Goal: Transaction & Acquisition: Purchase product/service

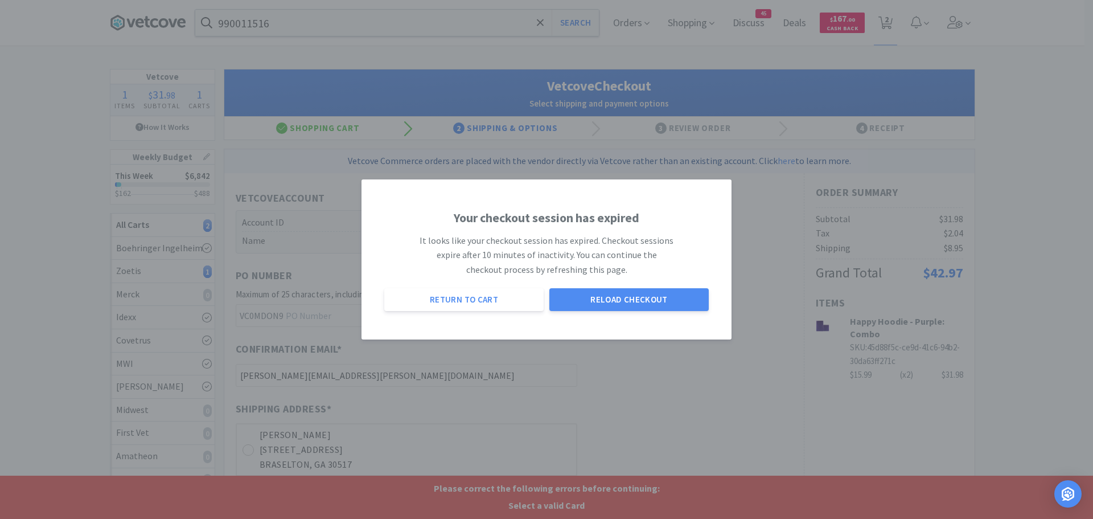
select select "1994"
click at [597, 306] on button "Reload Checkout" at bounding box center [628, 299] width 159 height 23
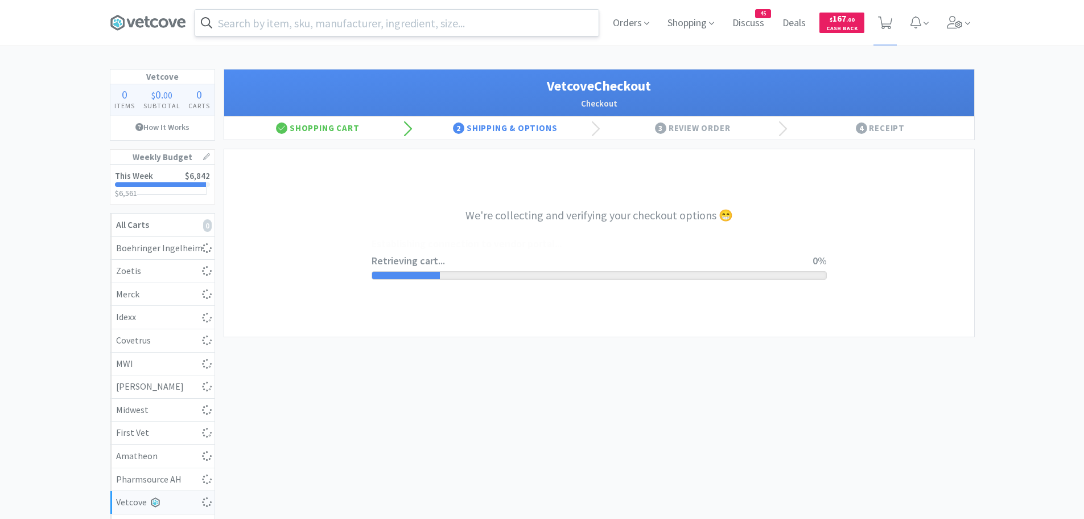
click at [384, 26] on input "text" at bounding box center [397, 23] width 404 height 26
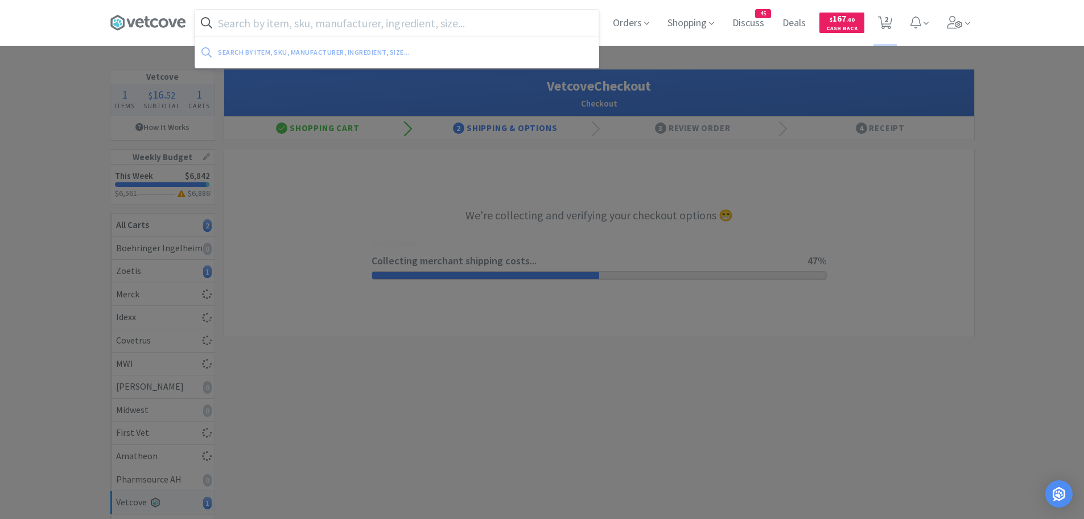
select select "1994"
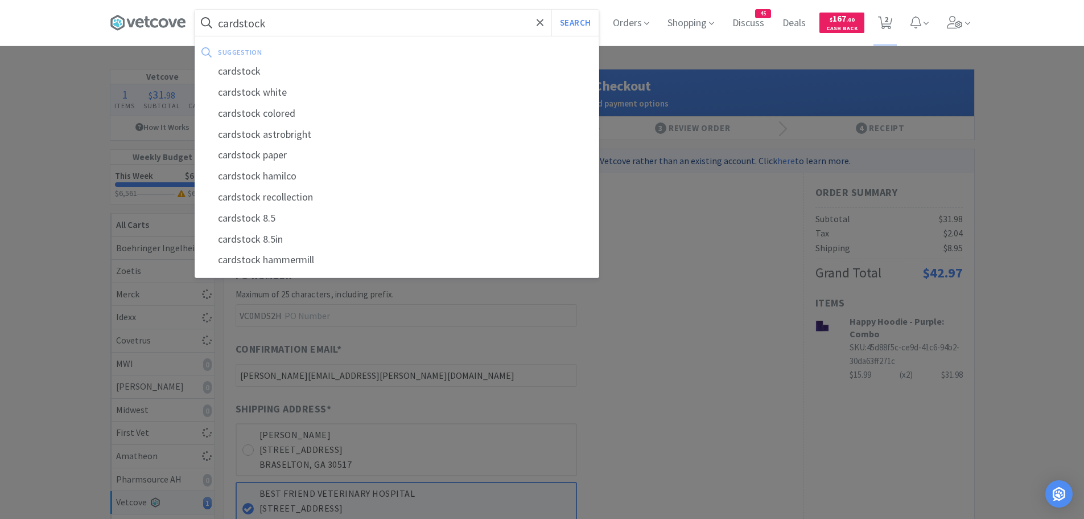
type input "cardstock"
click at [552, 10] on button "Search" at bounding box center [575, 23] width 47 height 26
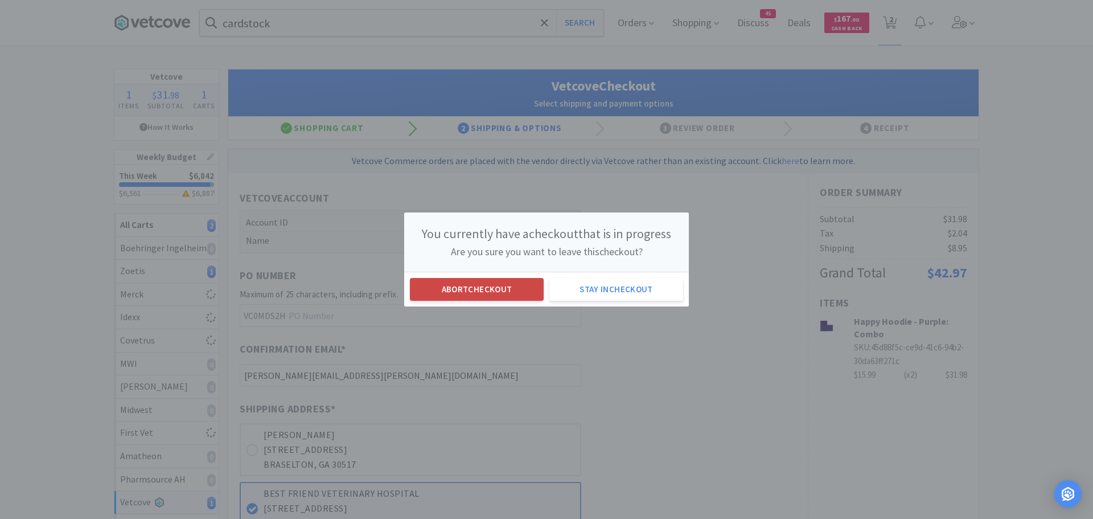
click at [494, 283] on button "Abort checkout" at bounding box center [477, 289] width 134 height 23
select select "2"
select select "1"
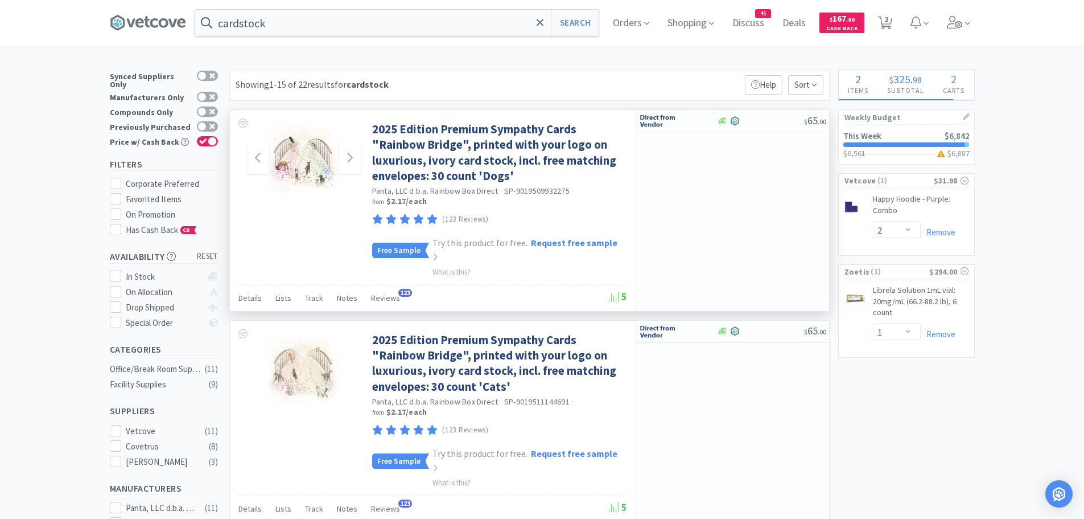
click at [314, 158] on img at bounding box center [304, 158] width 74 height 74
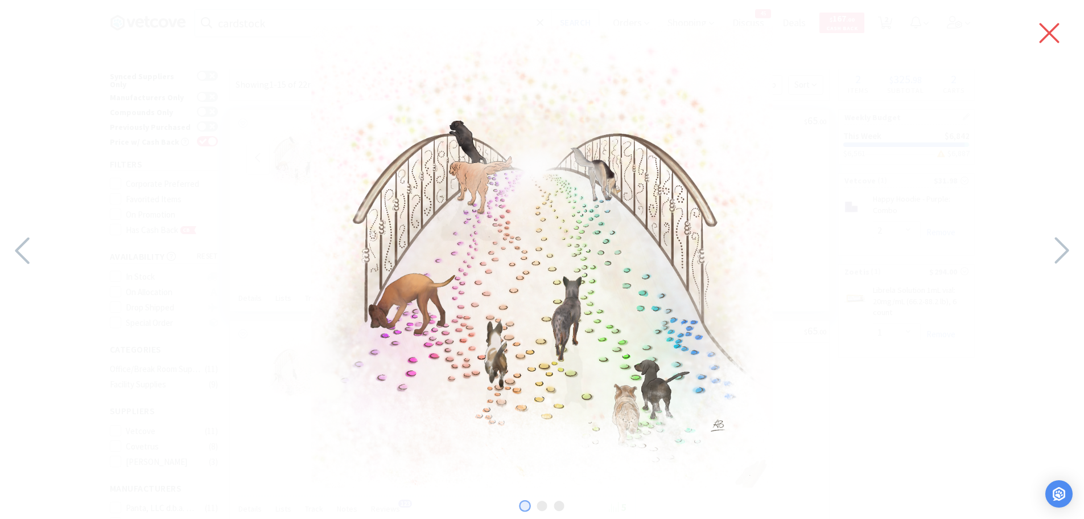
click at [1046, 30] on icon at bounding box center [1050, 33] width 20 height 20
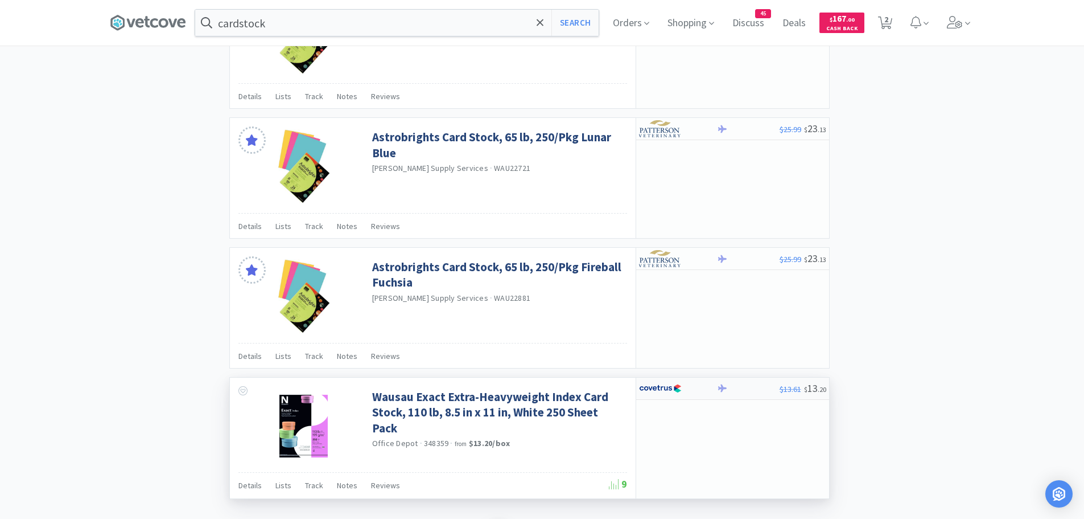
scroll to position [2048, 0]
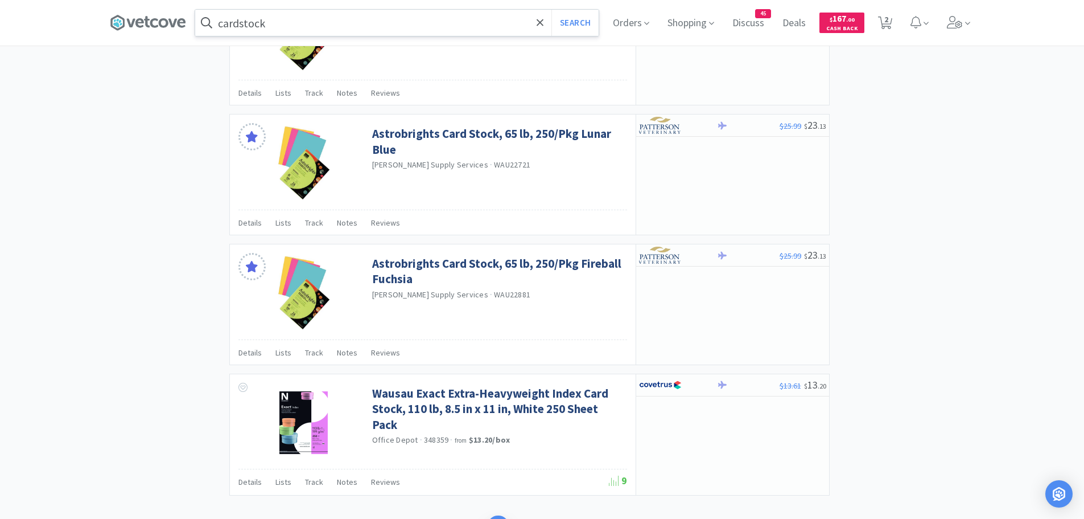
click at [313, 27] on input "cardstock" at bounding box center [397, 23] width 404 height 26
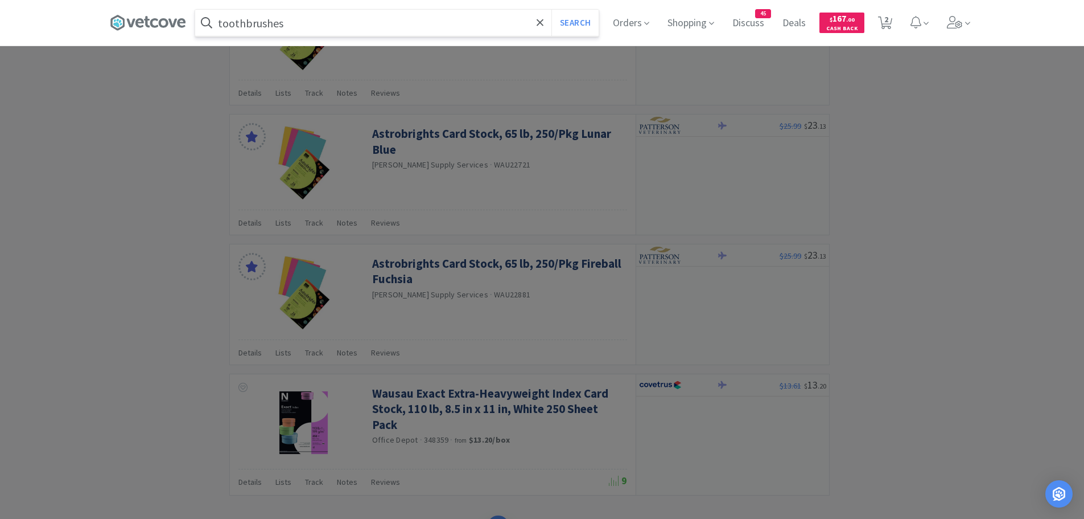
click at [552, 10] on button "Search" at bounding box center [575, 23] width 47 height 26
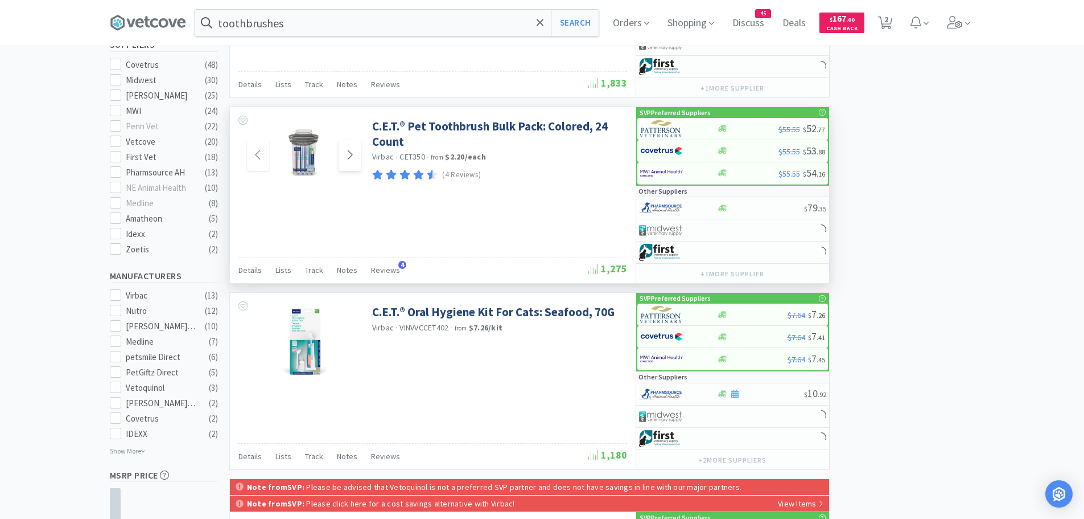
scroll to position [342, 0]
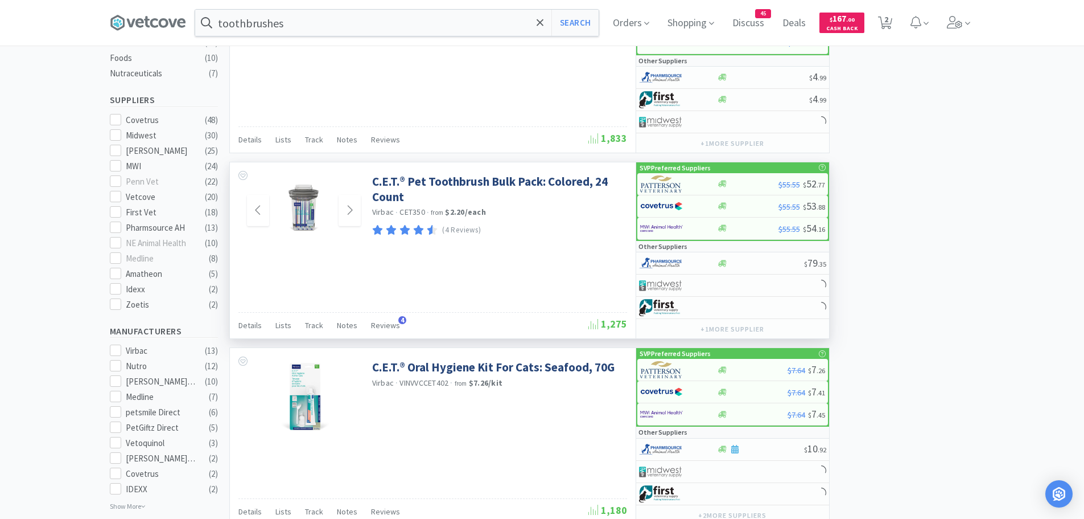
click at [296, 204] on img at bounding box center [304, 211] width 74 height 74
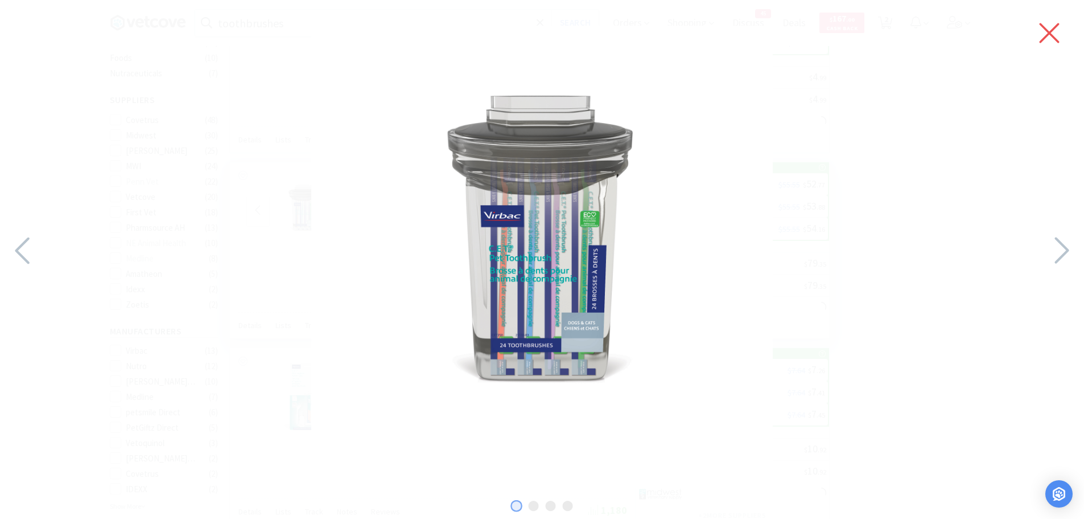
click at [1049, 26] on icon at bounding box center [1050, 33] width 24 height 32
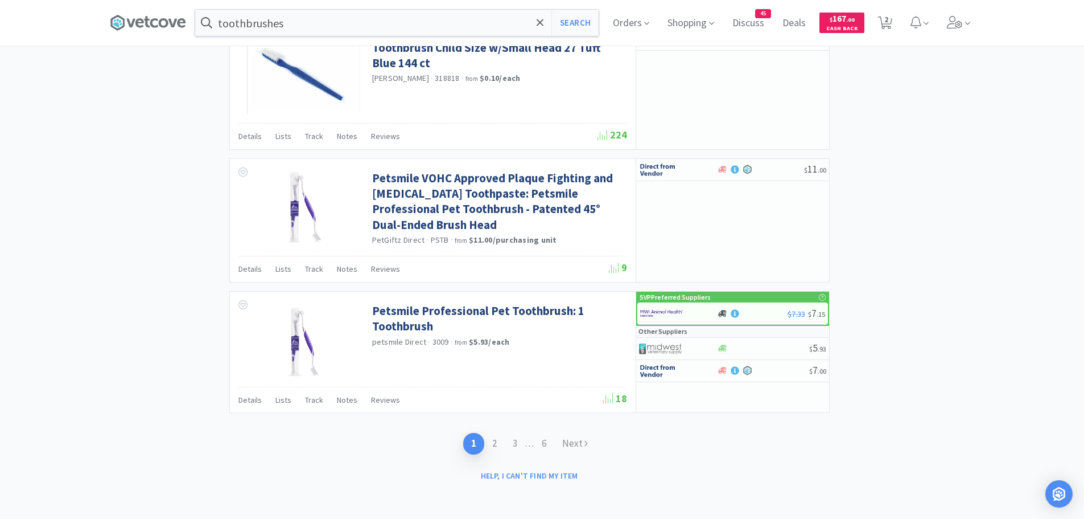
scroll to position [2201, 0]
click at [575, 440] on link "Next" at bounding box center [575, 442] width 42 height 21
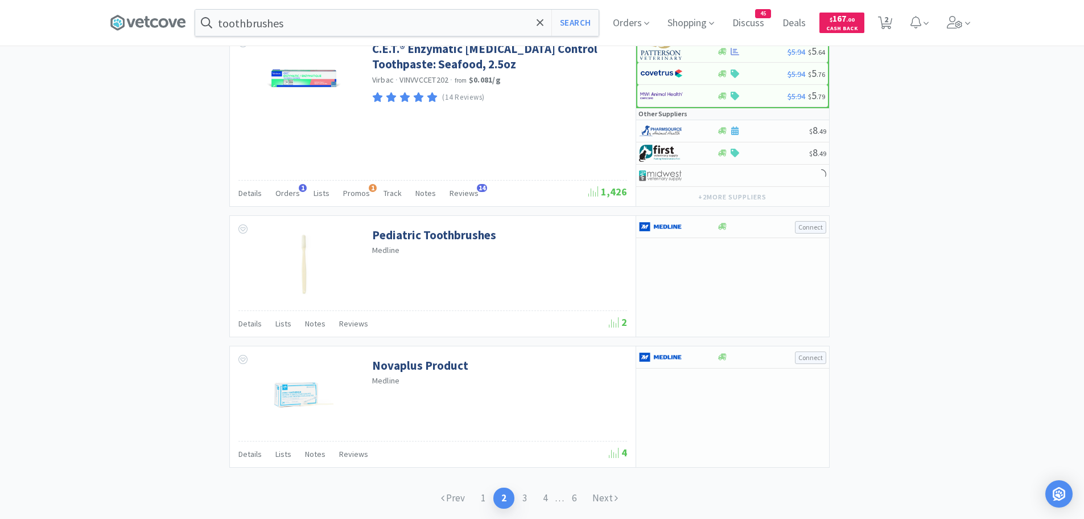
scroll to position [1927, 0]
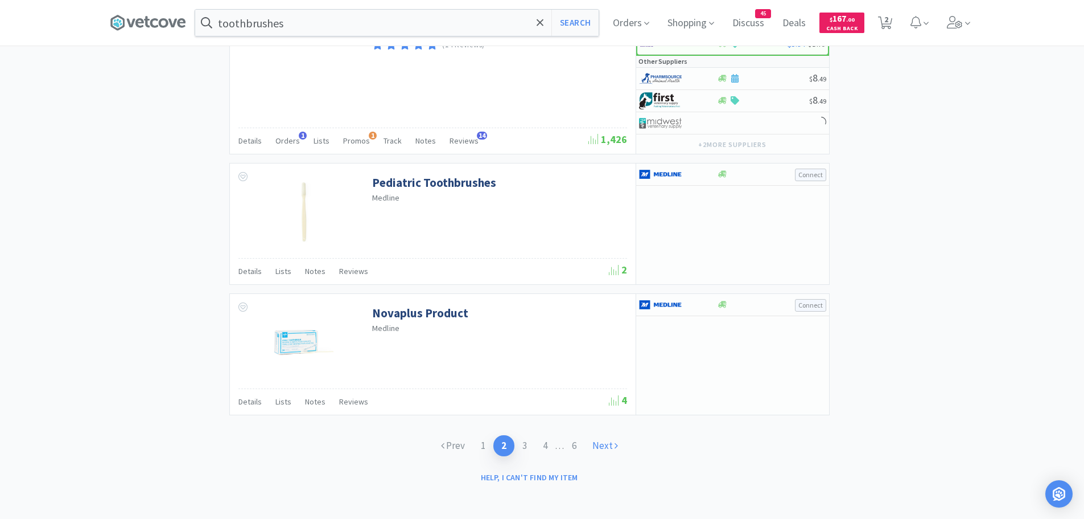
click at [600, 442] on link "Next" at bounding box center [606, 445] width 42 height 21
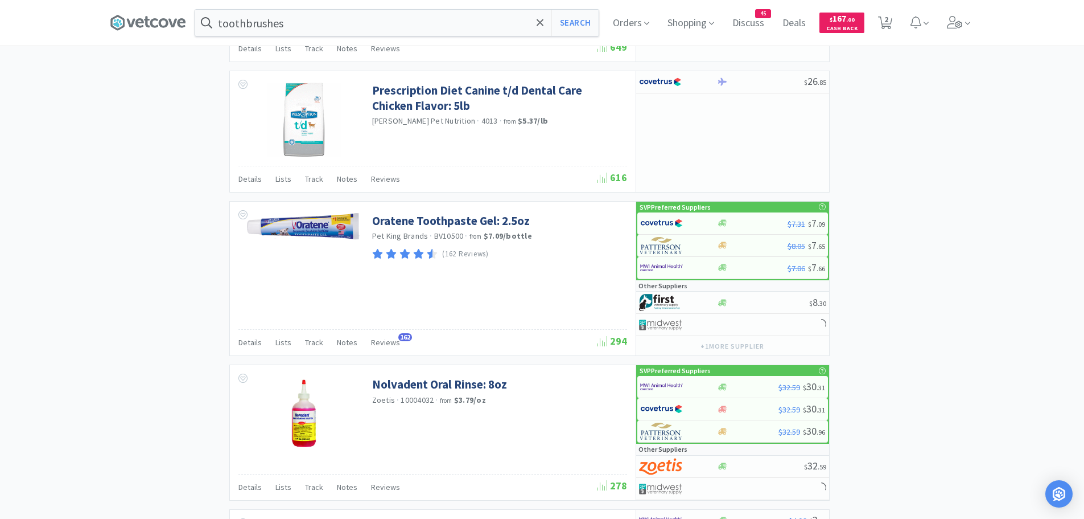
scroll to position [1899, 0]
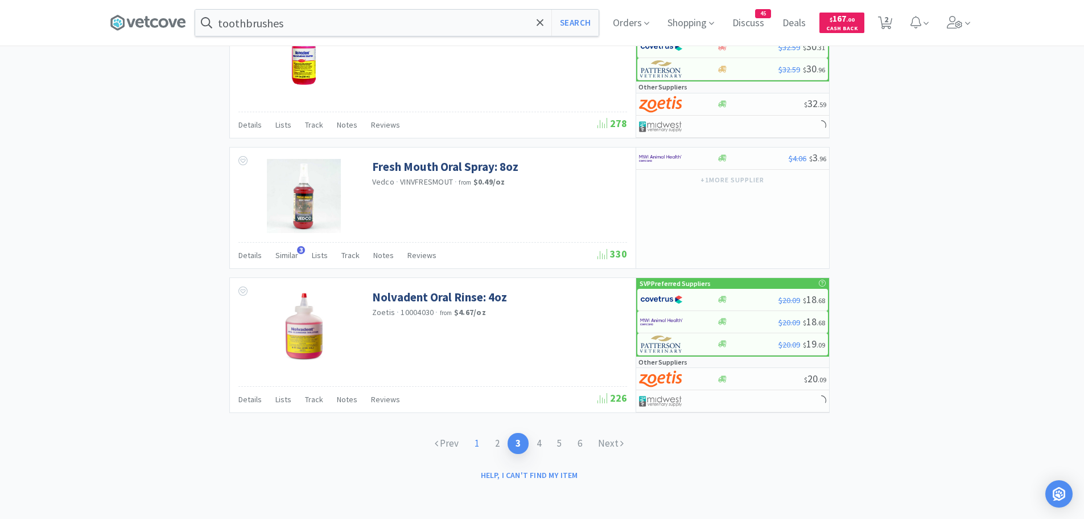
click at [478, 443] on link "1" at bounding box center [477, 443] width 20 height 21
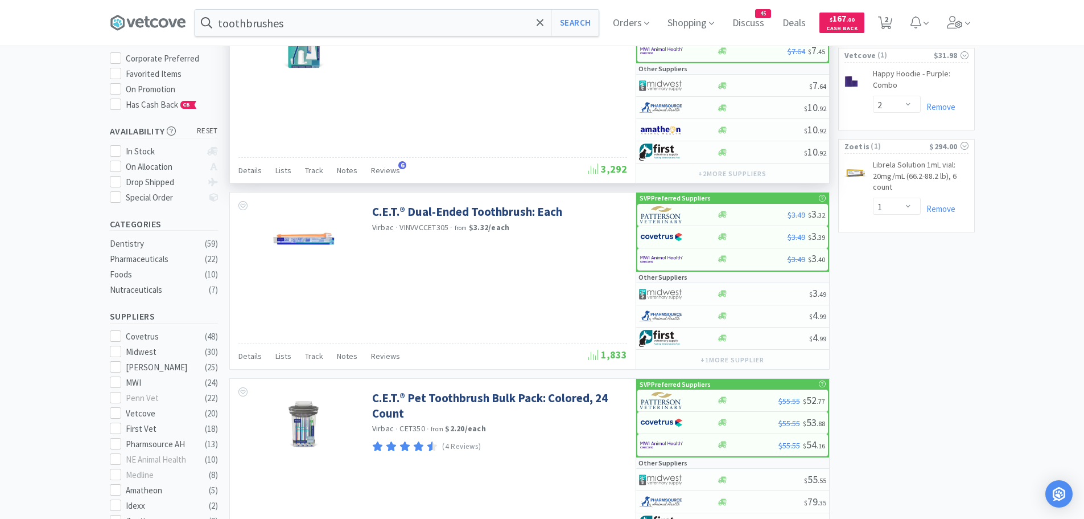
scroll to position [114, 0]
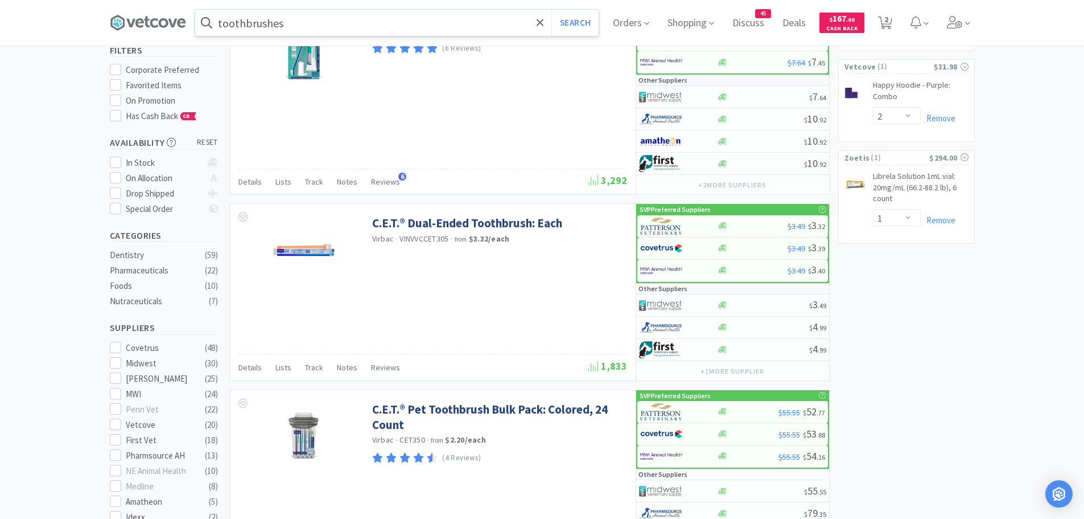
click at [297, 32] on input "toothbrushes" at bounding box center [397, 23] width 404 height 26
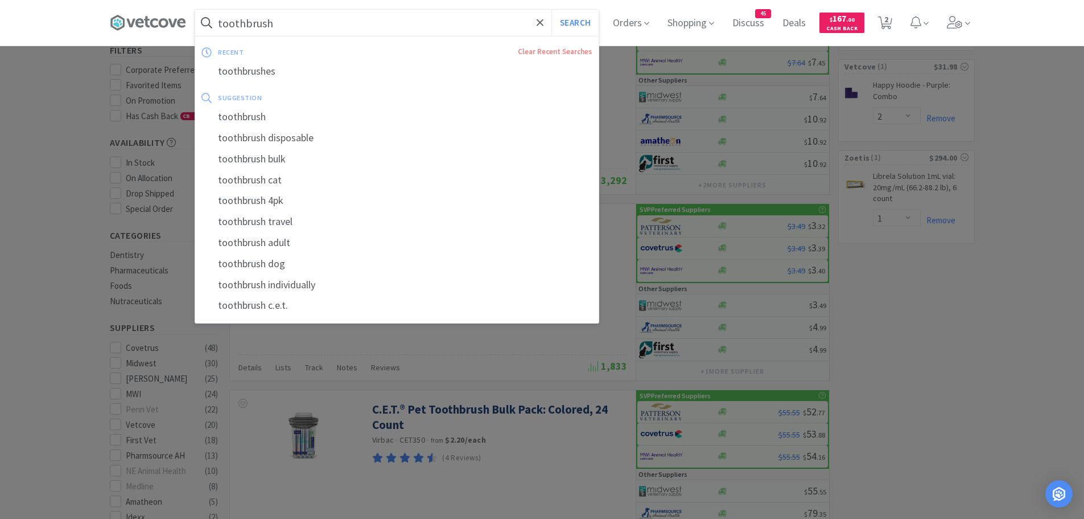
click at [552, 10] on button "Search" at bounding box center [575, 23] width 47 height 26
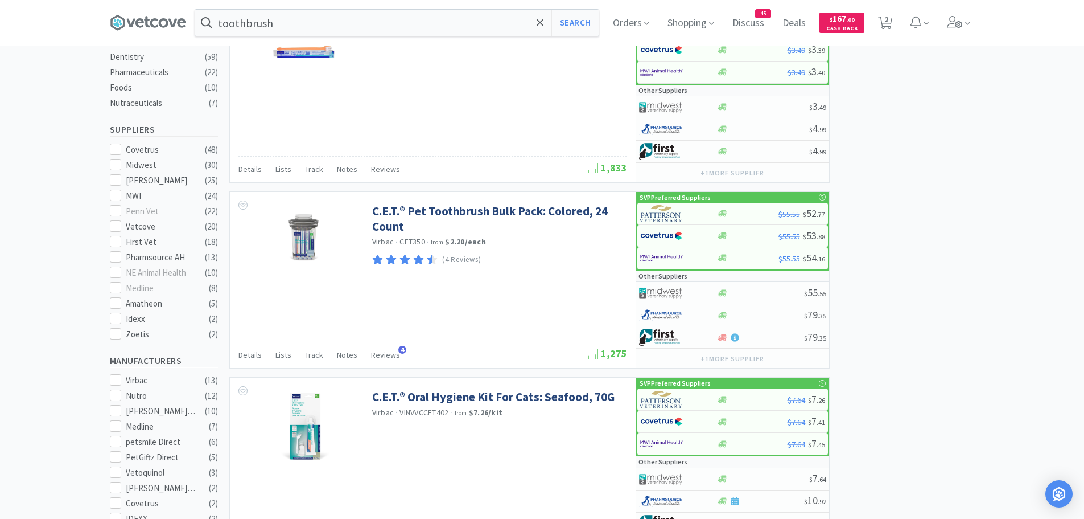
scroll to position [398, 0]
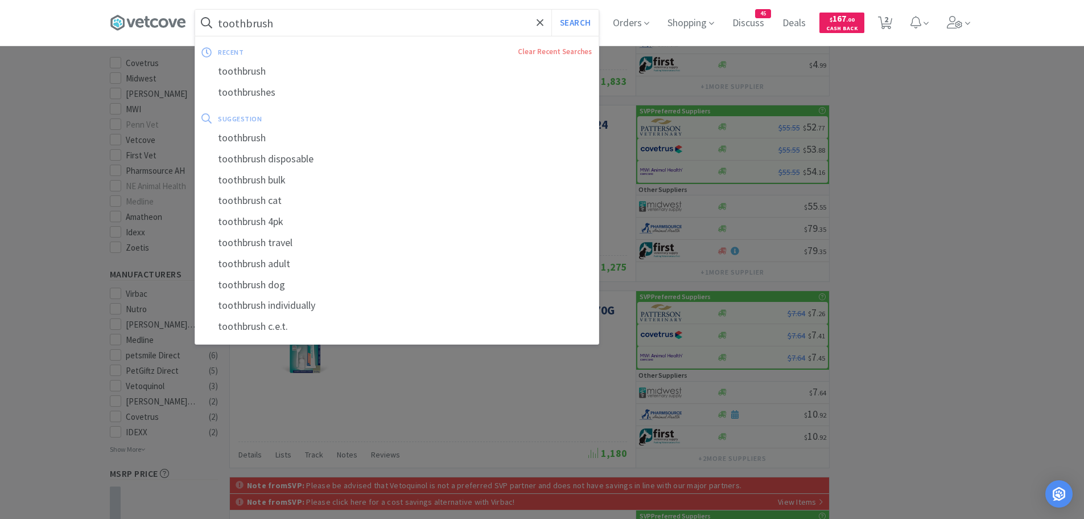
click at [294, 28] on input "toothbrush" at bounding box center [397, 23] width 404 height 26
click at [306, 24] on input "toothbrush" at bounding box center [397, 23] width 404 height 26
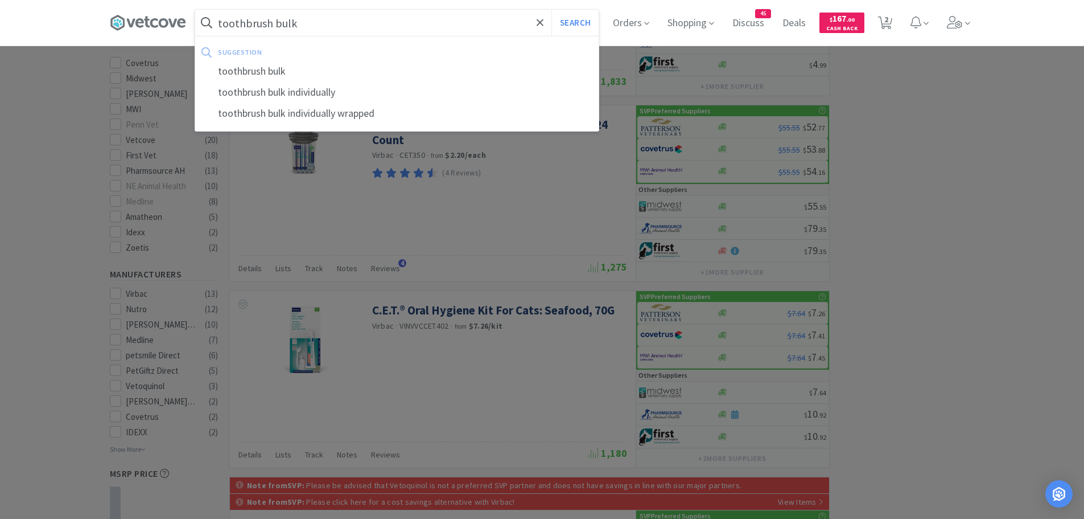
type input "toothbrush bulk"
click at [552, 10] on button "Search" at bounding box center [575, 23] width 47 height 26
